Goal: Check status: Check status

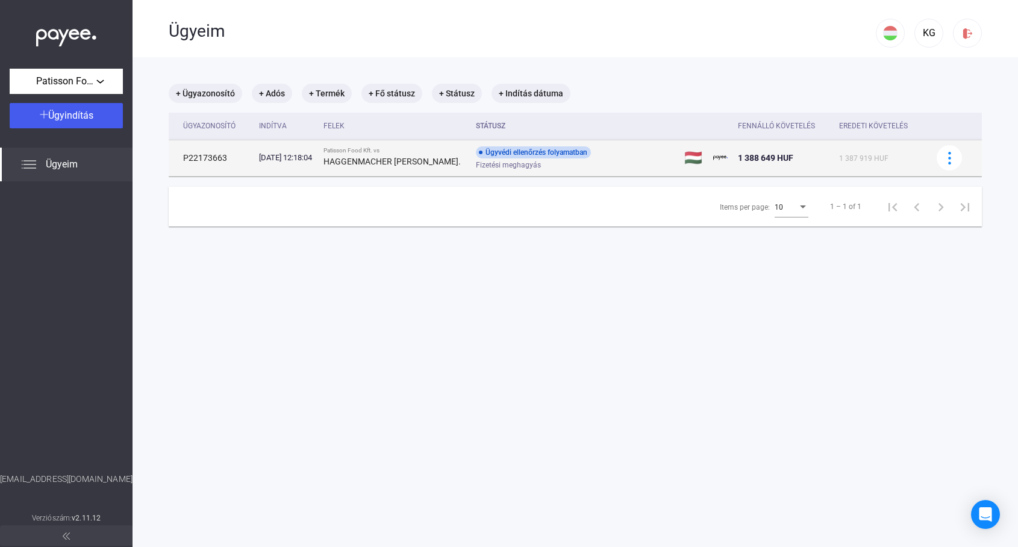
click at [530, 151] on div "Ügyvédi ellenőrzés folyamatban" at bounding box center [533, 152] width 115 height 12
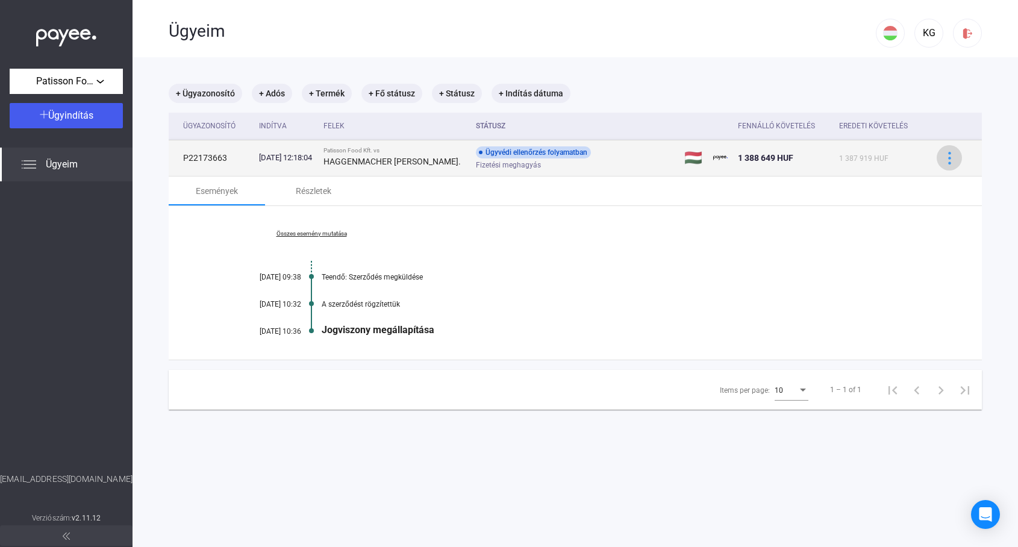
click at [951, 157] on img at bounding box center [950, 158] width 13 height 13
click at [951, 157] on div at bounding box center [509, 273] width 1018 height 547
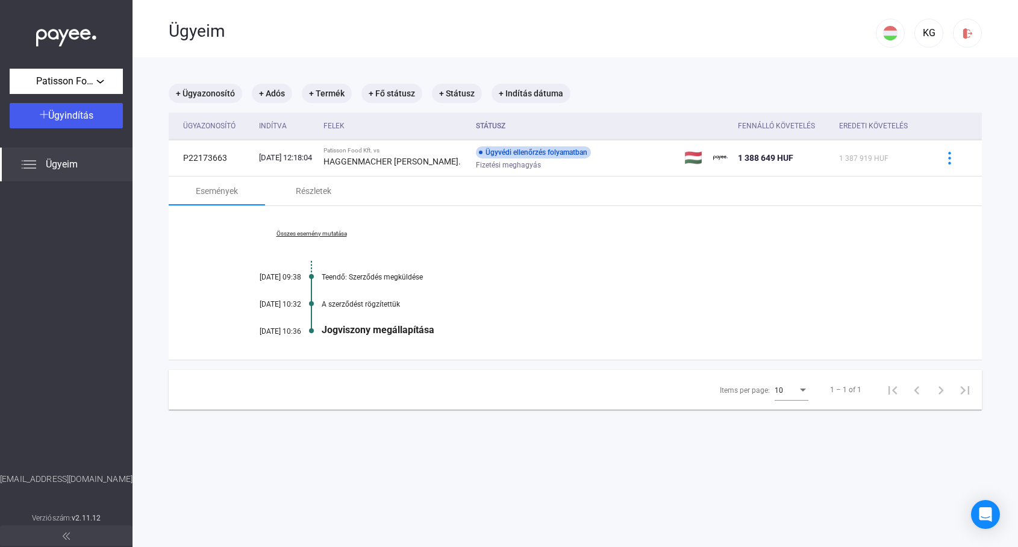
click at [820, 305] on div "A szerződést rögzítettük" at bounding box center [622, 304] width 600 height 8
click at [196, 35] on div "Ügyeim" at bounding box center [522, 31] width 707 height 20
drag, startPoint x: 32, startPoint y: 478, endPoint x: 113, endPoint y: 480, distance: 81.4
click at [113, 480] on div "[EMAIL_ADDRESS][DOMAIN_NAME]" at bounding box center [66, 492] width 133 height 38
copy div "[EMAIL_ADDRESS][DOMAIN_NAME]"
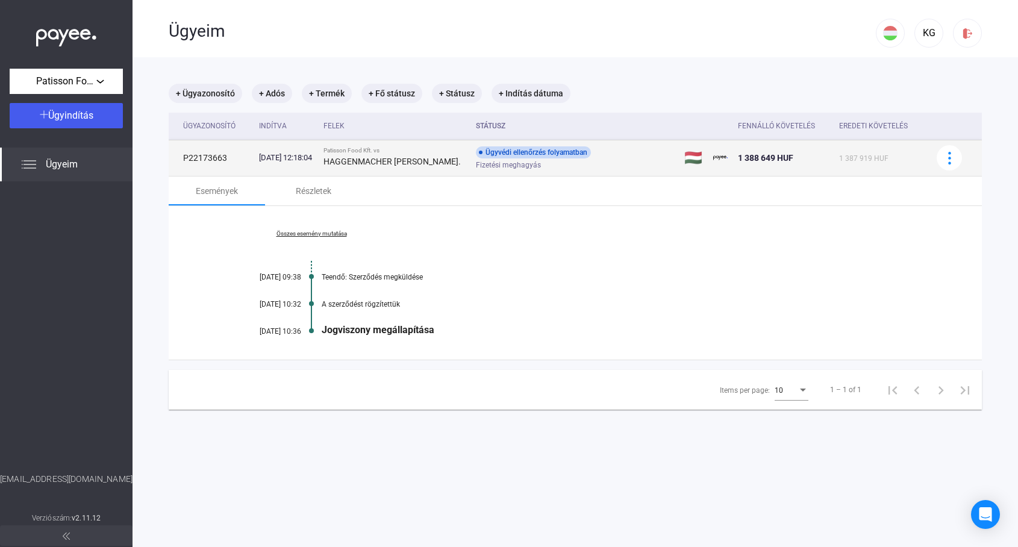
click at [214, 160] on td "P22173663" at bounding box center [212, 158] width 86 height 36
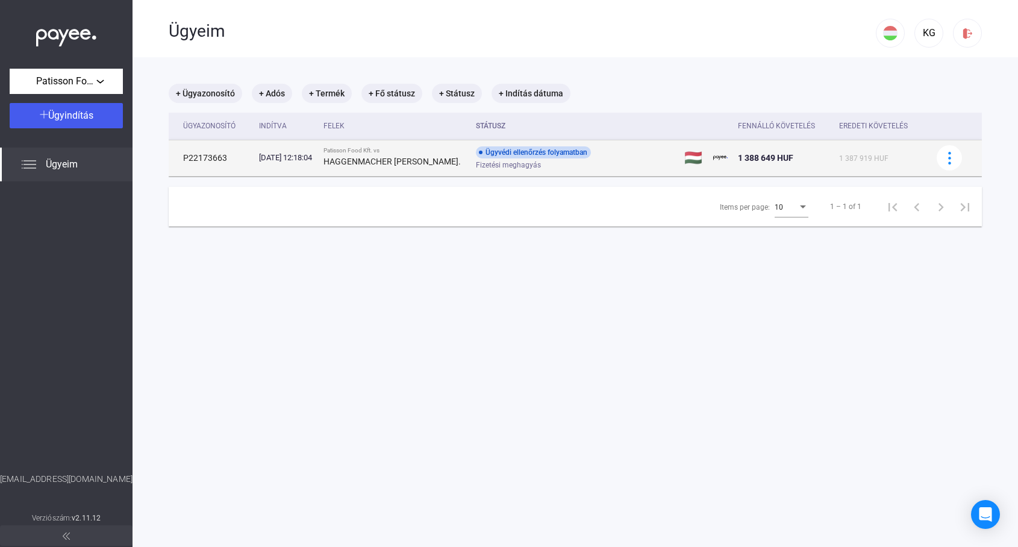
click at [214, 160] on td "P22173663" at bounding box center [212, 158] width 86 height 36
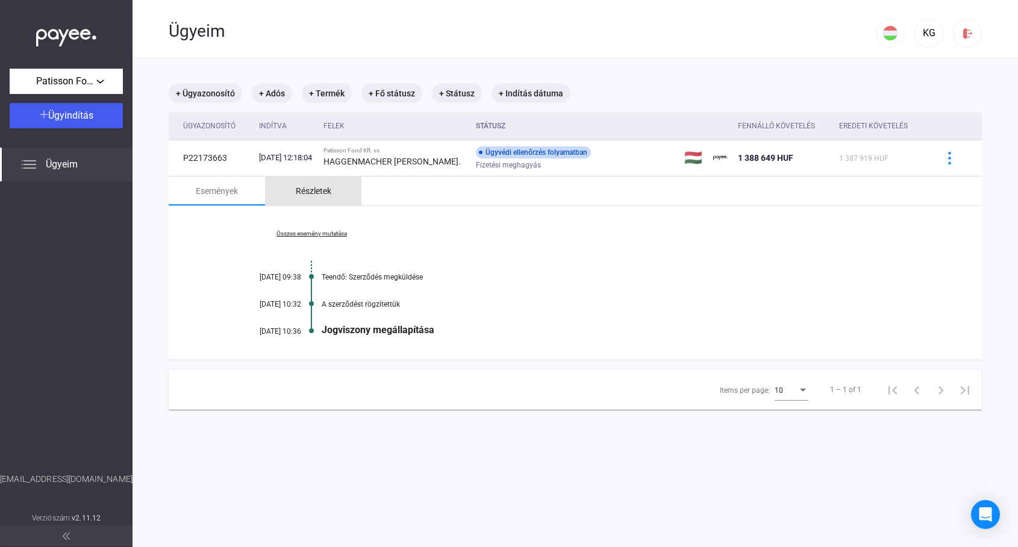
click at [312, 189] on div "Részletek" at bounding box center [314, 191] width 36 height 14
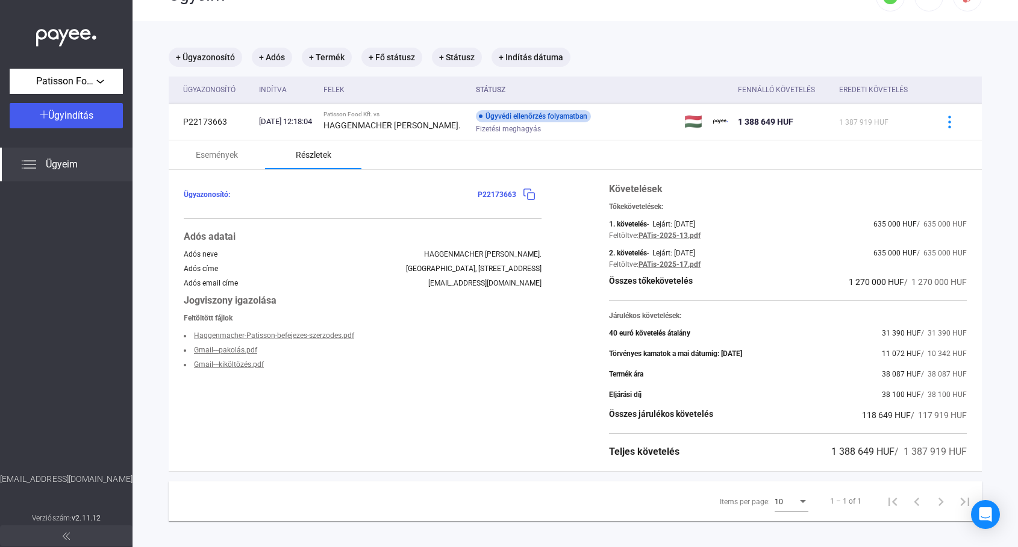
scroll to position [57, 0]
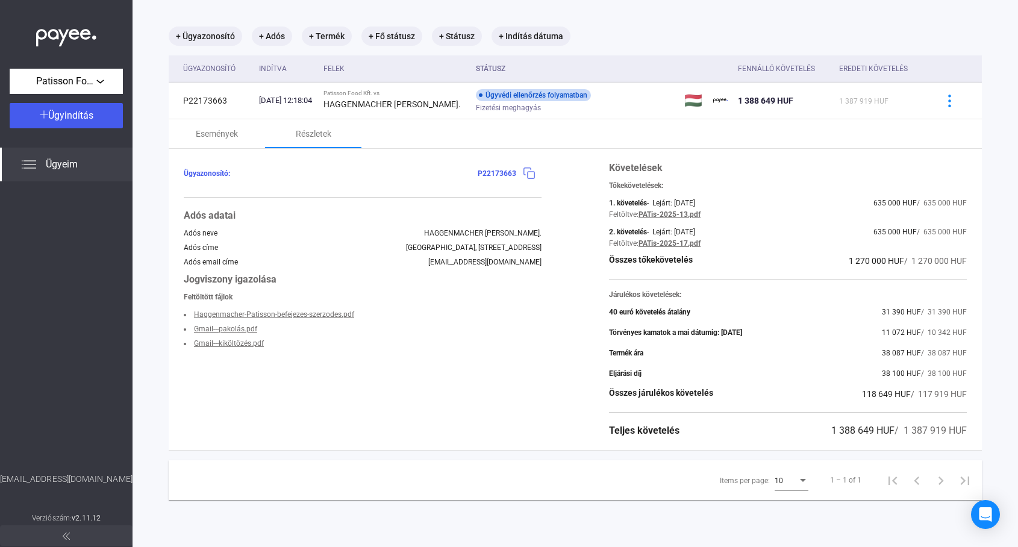
click at [532, 172] on img at bounding box center [529, 173] width 13 height 13
click at [31, 162] on img at bounding box center [29, 164] width 14 height 14
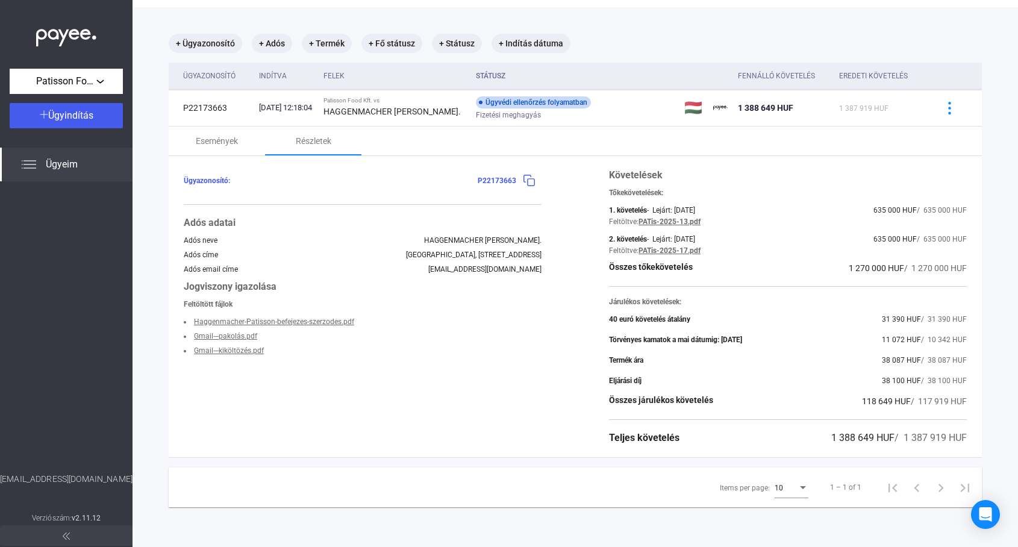
scroll to position [57, 0]
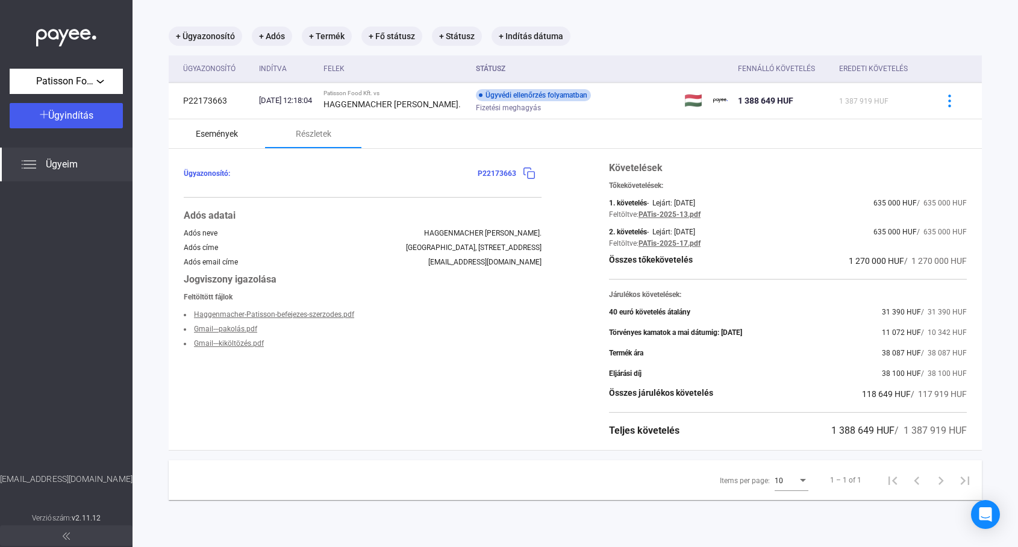
click at [215, 137] on div "Események" at bounding box center [217, 134] width 42 height 14
